Goal: Transaction & Acquisition: Purchase product/service

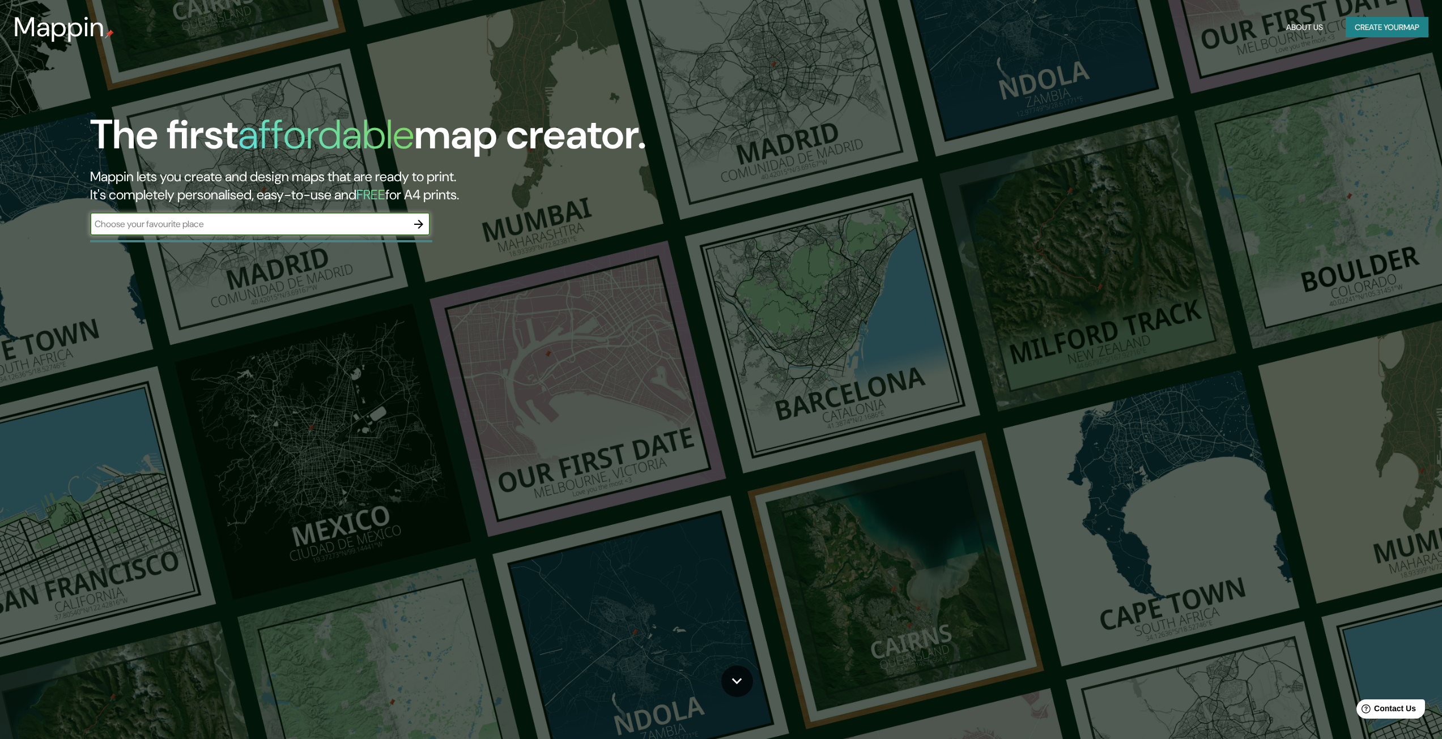
click at [345, 220] on input "text" at bounding box center [248, 224] width 317 height 13
click at [419, 215] on button "button" at bounding box center [418, 224] width 23 height 23
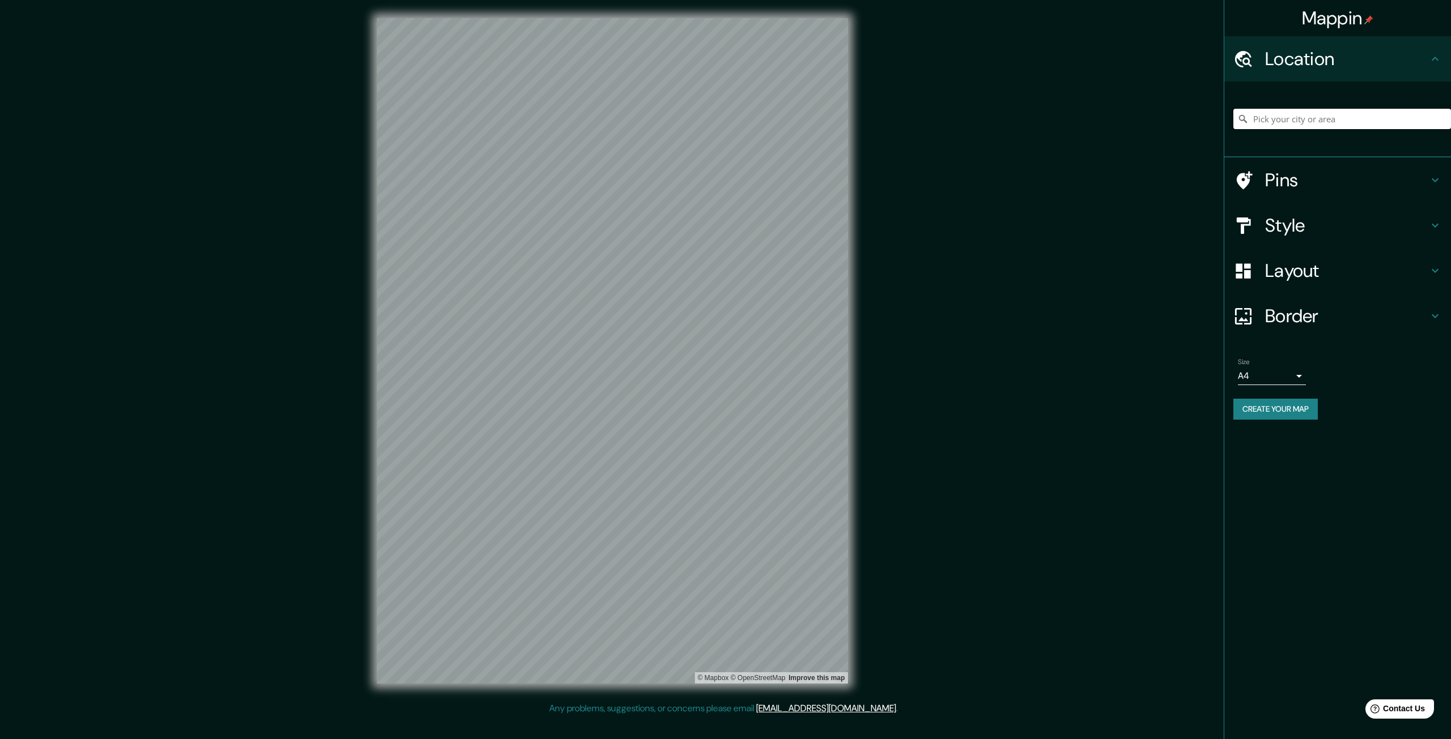
click at [1285, 124] on input "Pick your city or area" at bounding box center [1342, 119] width 218 height 20
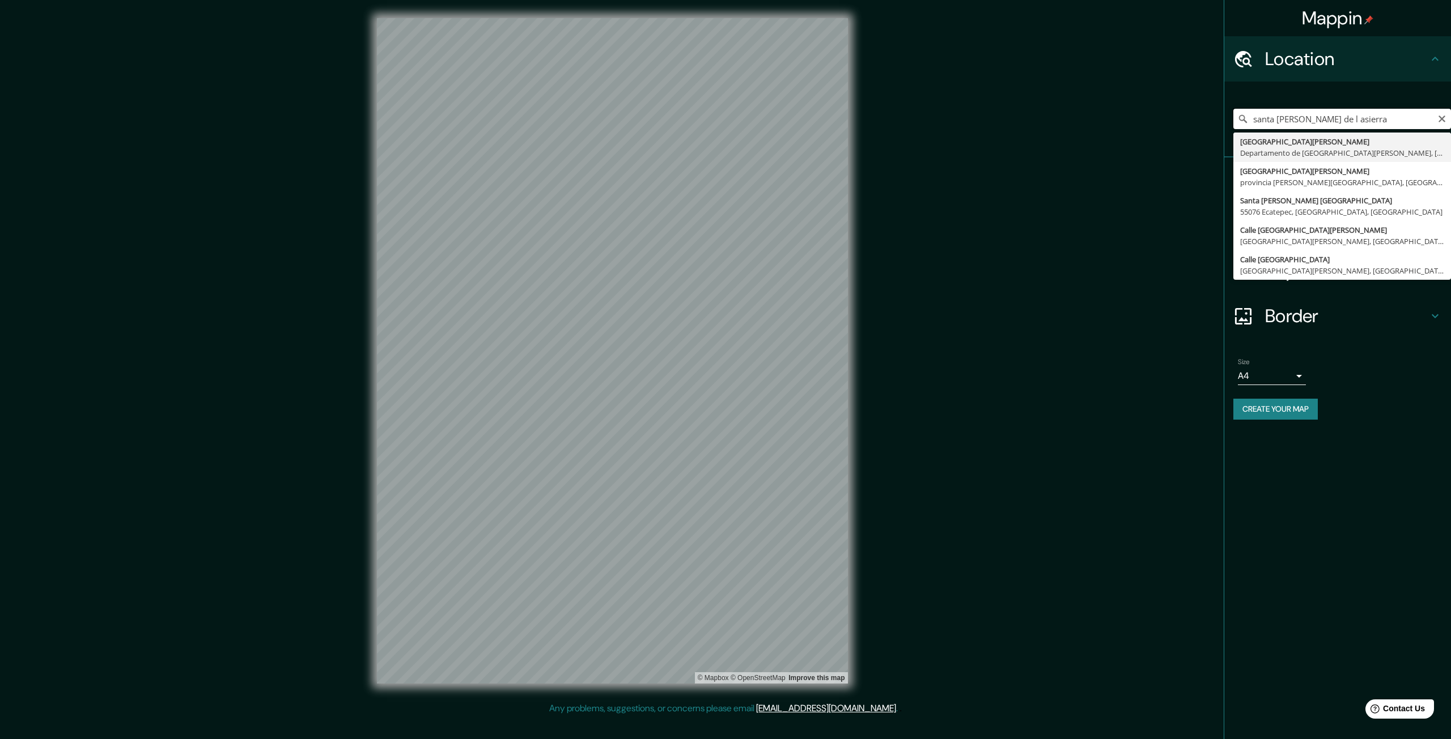
click at [1311, 116] on input "santa [PERSON_NAME] de l asierra" at bounding box center [1342, 119] width 218 height 20
type input "[GEOGRAPHIC_DATA][PERSON_NAME], [GEOGRAPHIC_DATA][PERSON_NAME], [GEOGRAPHIC_DAT…"
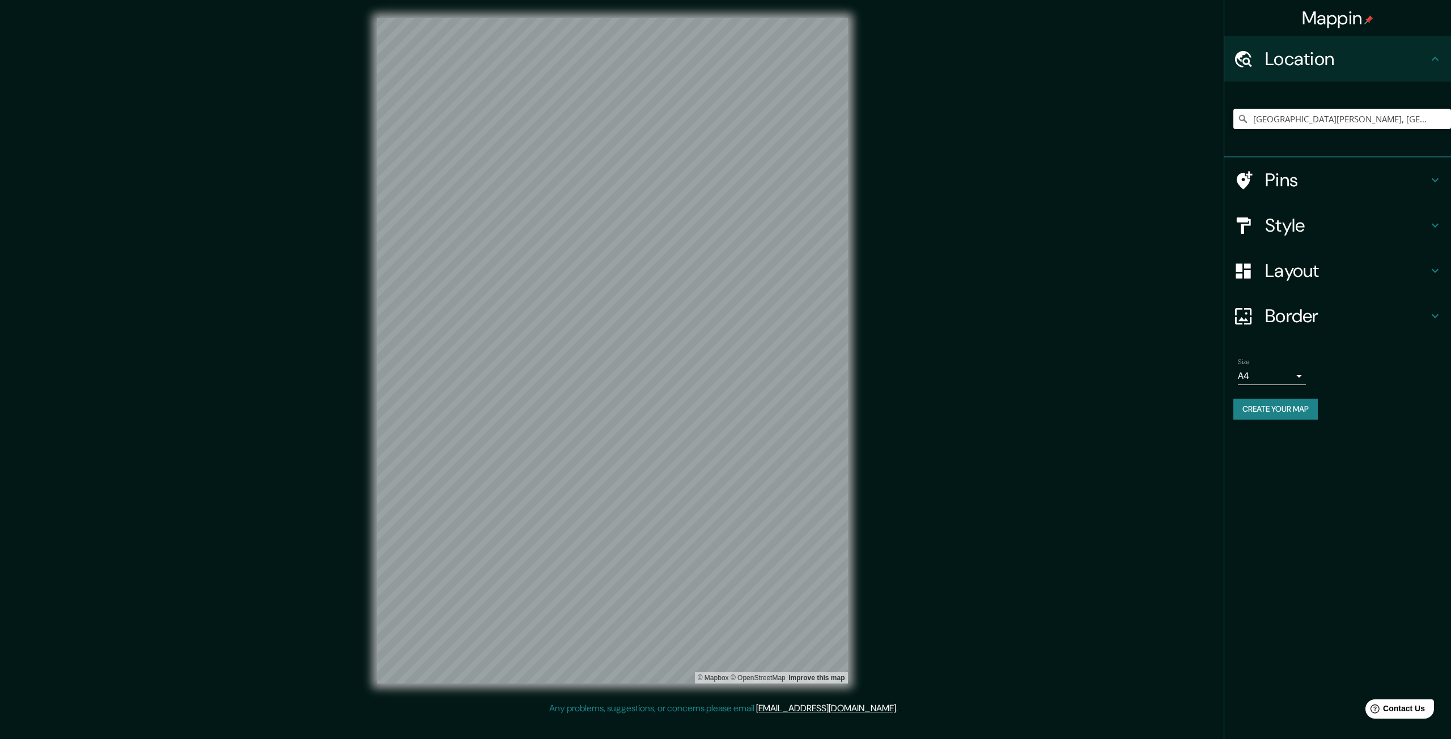
click at [297, 465] on div "Mappin Location [GEOGRAPHIC_DATA][PERSON_NAME], [GEOGRAPHIC_DATA][PERSON_NAME],…" at bounding box center [725, 360] width 1451 height 720
click at [1312, 265] on h4 "Layout" at bounding box center [1346, 271] width 163 height 23
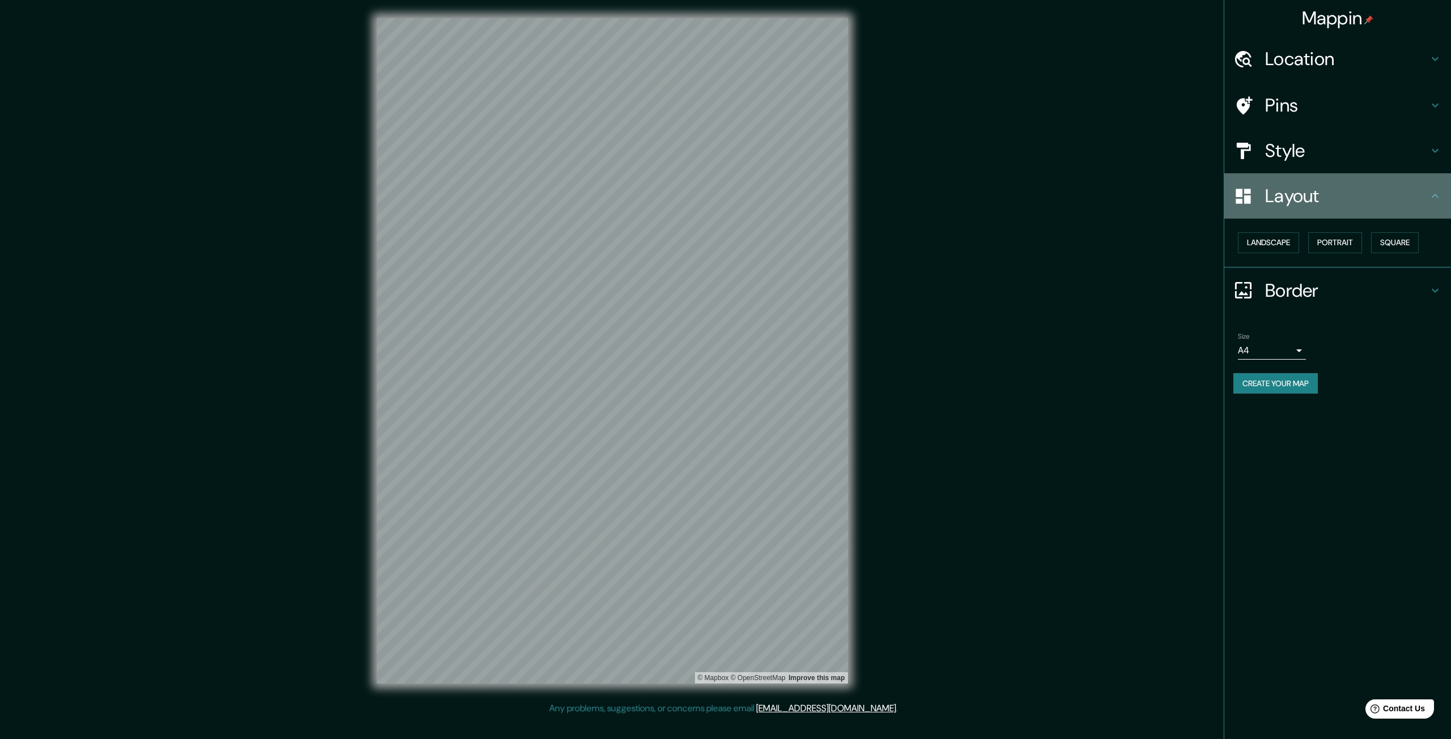
click at [1325, 193] on h4 "Layout" at bounding box center [1346, 196] width 163 height 23
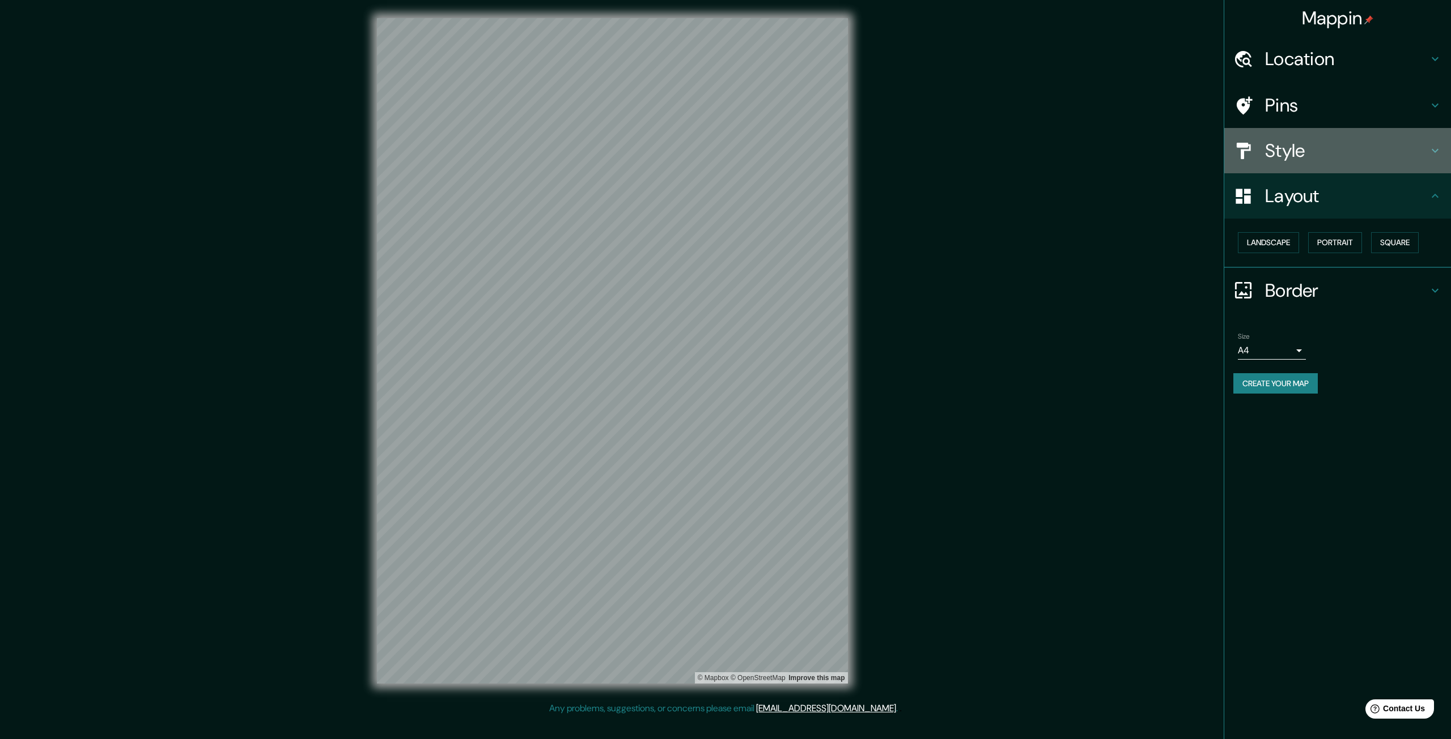
click at [1314, 160] on h4 "Style" at bounding box center [1346, 150] width 163 height 23
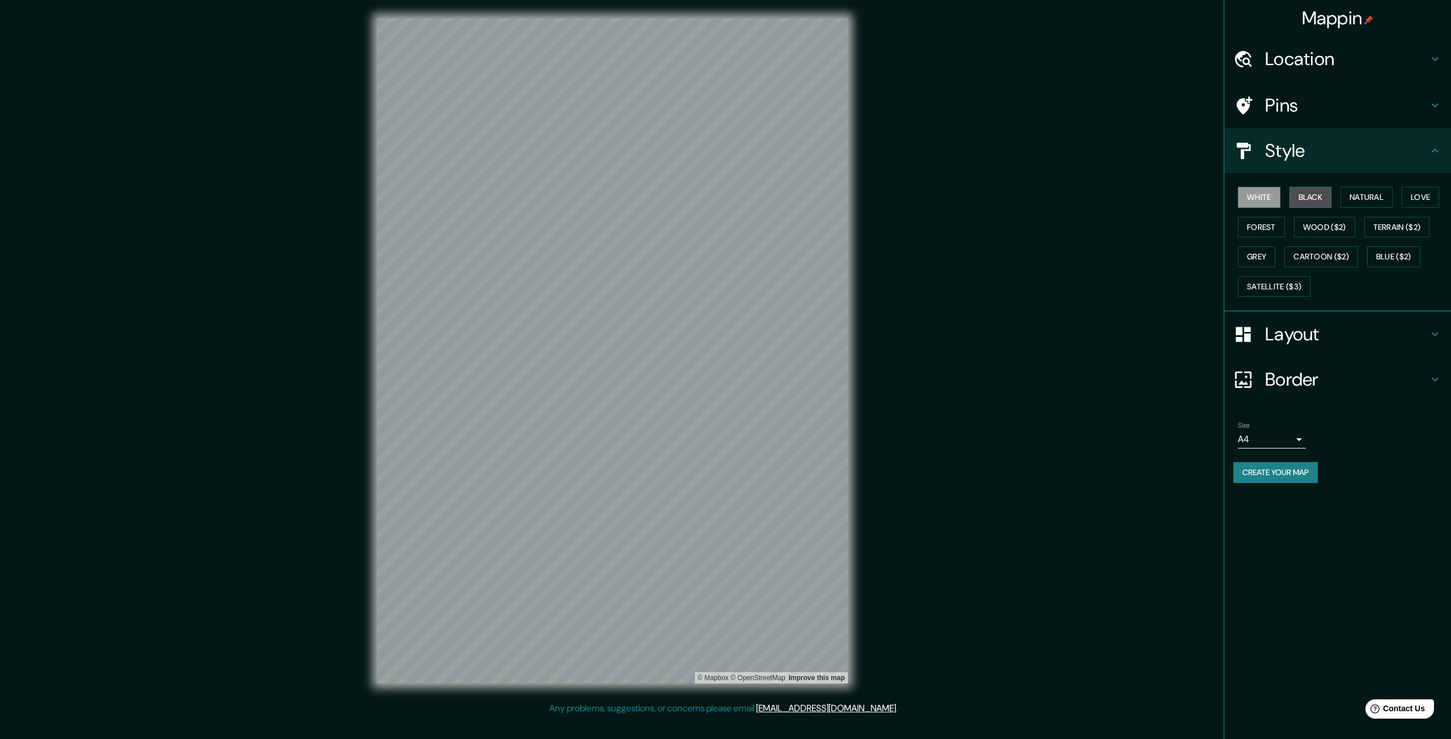
click at [1312, 203] on button "Black" at bounding box center [1310, 197] width 42 height 21
click at [1275, 200] on button "White" at bounding box center [1259, 197] width 42 height 21
click at [1272, 228] on button "Forest" at bounding box center [1261, 227] width 47 height 21
click at [1383, 198] on button "Natural" at bounding box center [1366, 197] width 52 height 21
click at [1266, 198] on button "White" at bounding box center [1259, 197] width 42 height 21
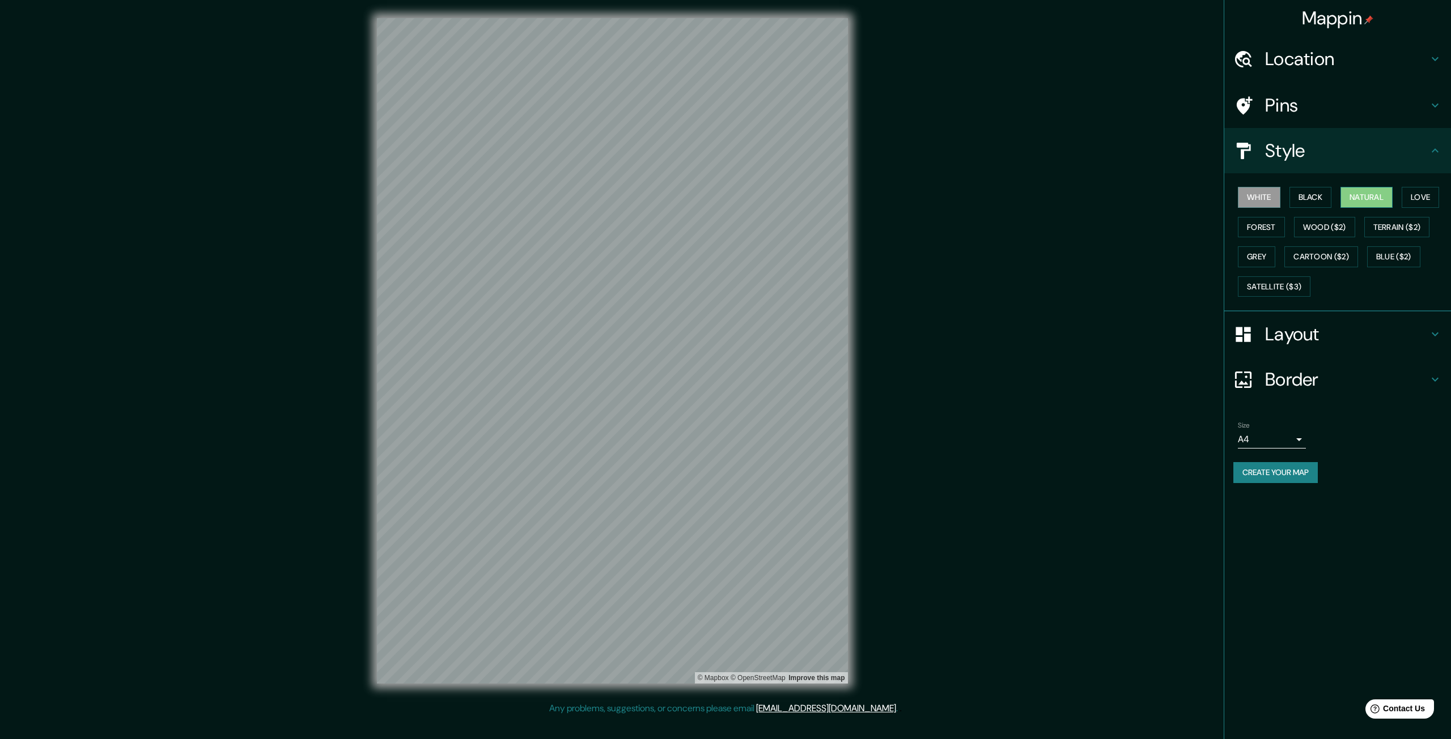
click at [1348, 191] on button "Natural" at bounding box center [1366, 197] width 52 height 21
click at [1274, 197] on button "White" at bounding box center [1259, 197] width 42 height 21
click at [1296, 471] on button "Create your map" at bounding box center [1275, 472] width 84 height 21
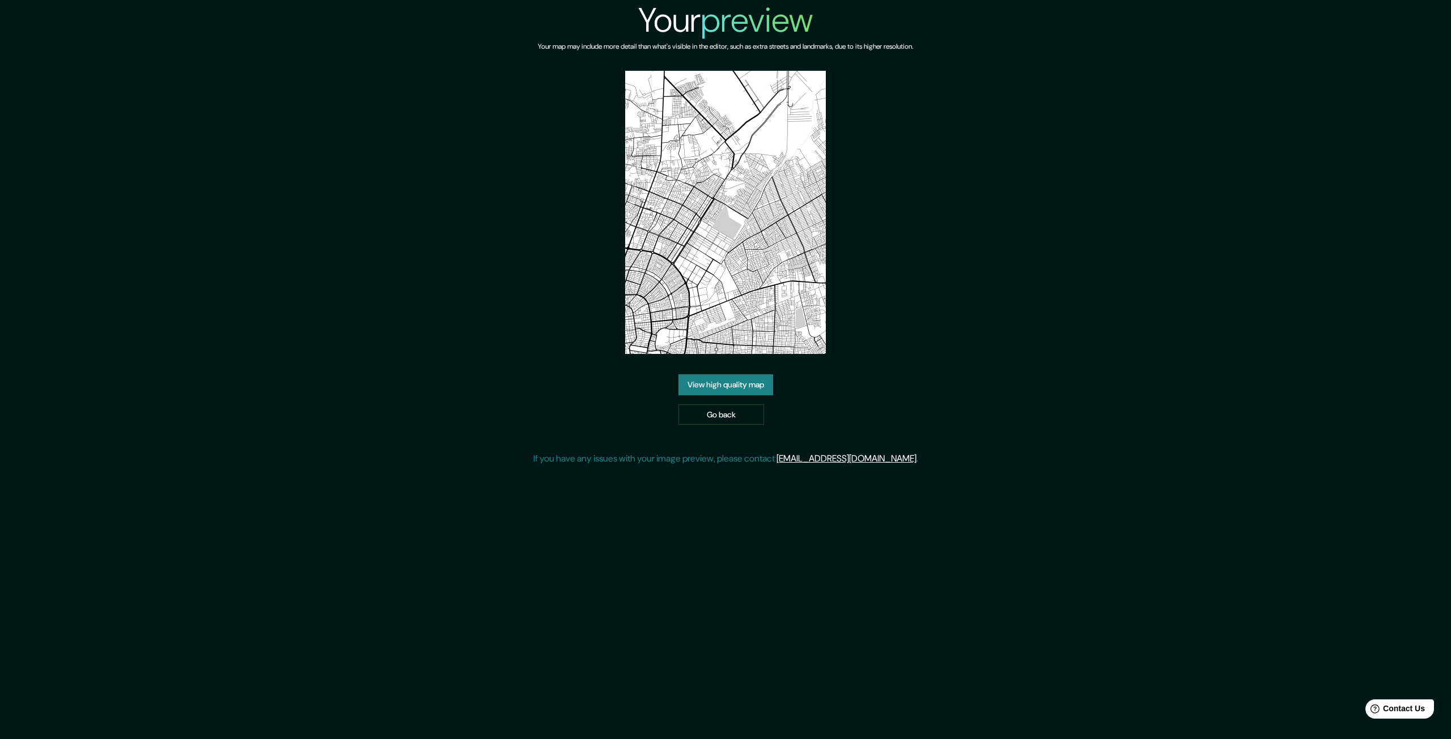
click at [756, 376] on link "View high quality map" at bounding box center [725, 385] width 95 height 21
